Goal: Information Seeking & Learning: Find specific page/section

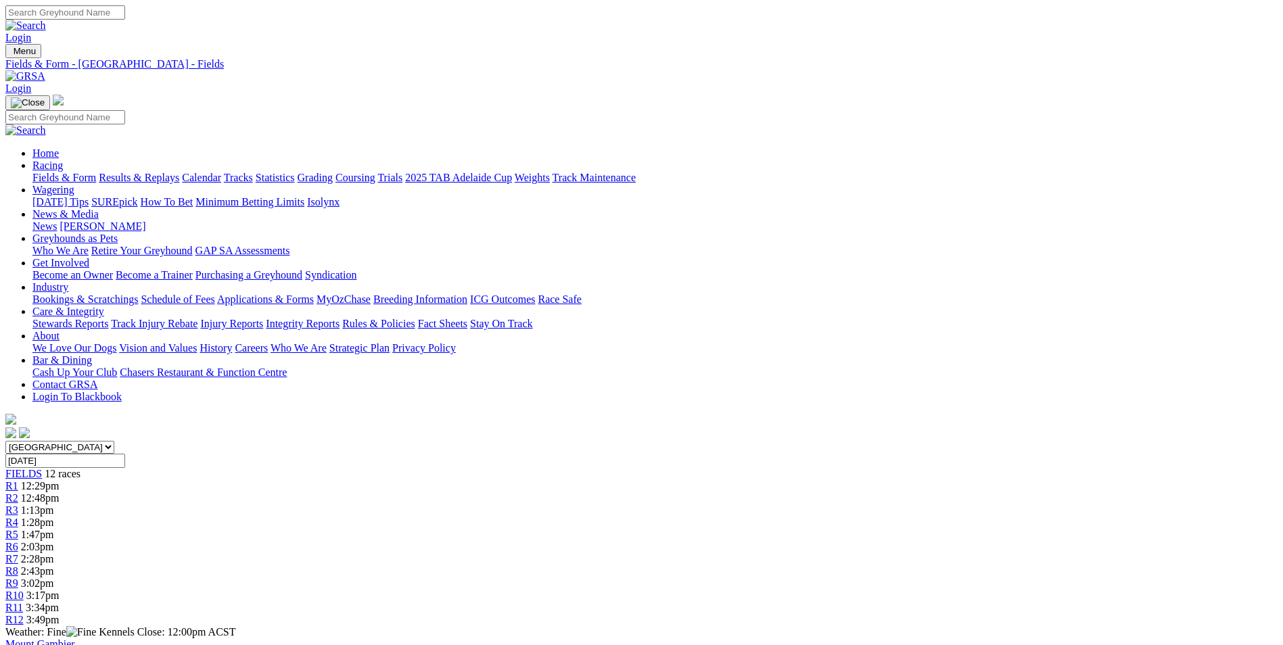
drag, startPoint x: 162, startPoint y: 93, endPoint x: 167, endPoint y: 97, distance: 7.2
click at [96, 172] on link "Fields & Form" at bounding box center [64, 177] width 64 height 11
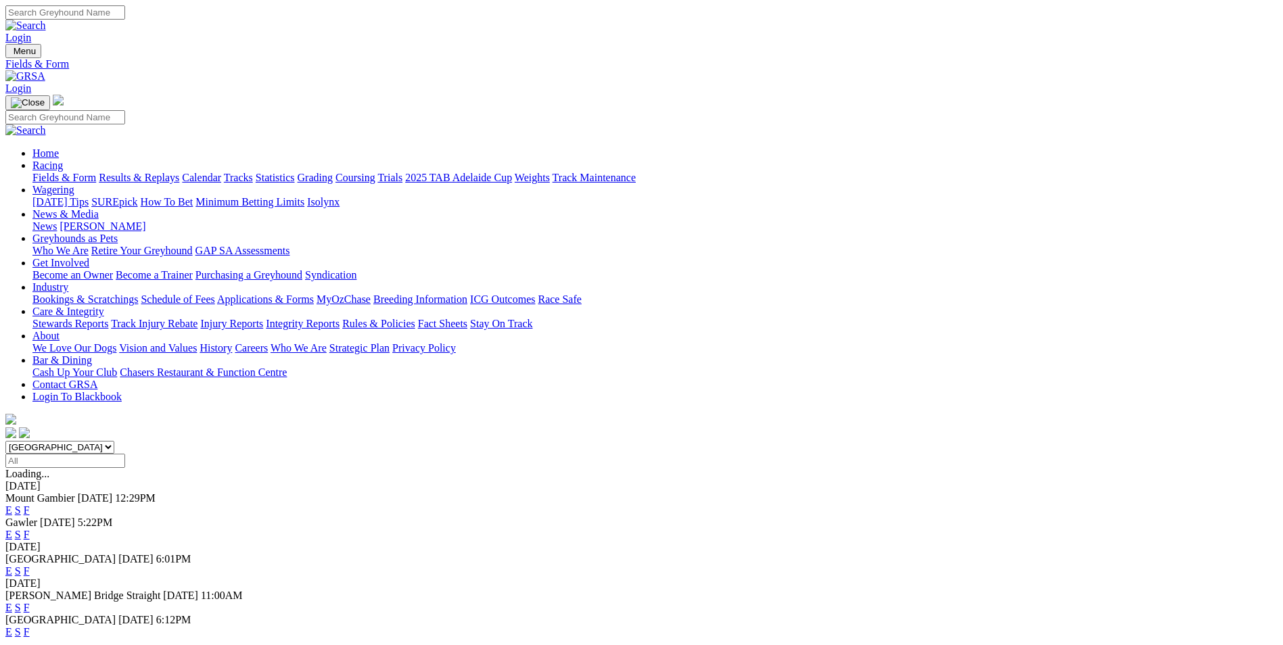
click at [30, 529] on link "F" at bounding box center [27, 534] width 6 height 11
